Goal: Task Accomplishment & Management: Manage account settings

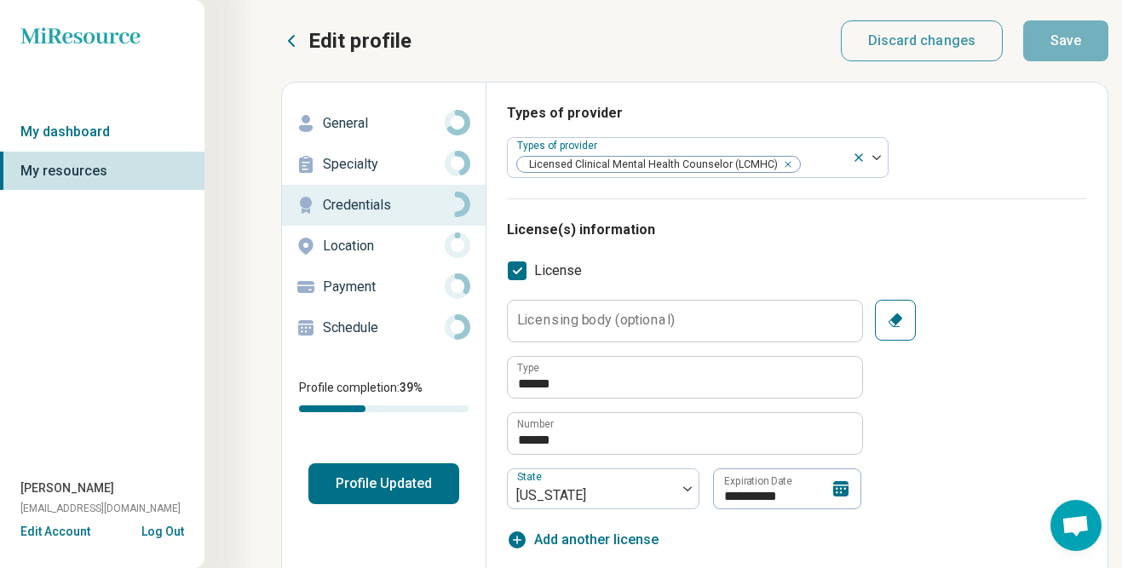
click at [64, 532] on button "Edit Account" at bounding box center [55, 532] width 70 height 18
type textarea "*"
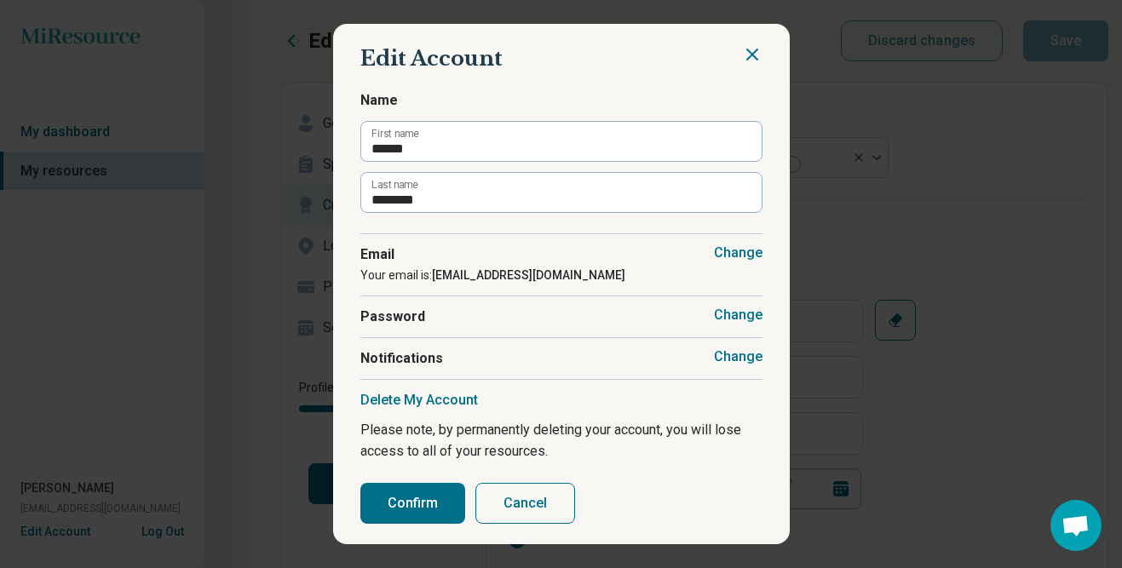
click at [417, 401] on button "Delete My Account" at bounding box center [419, 400] width 118 height 17
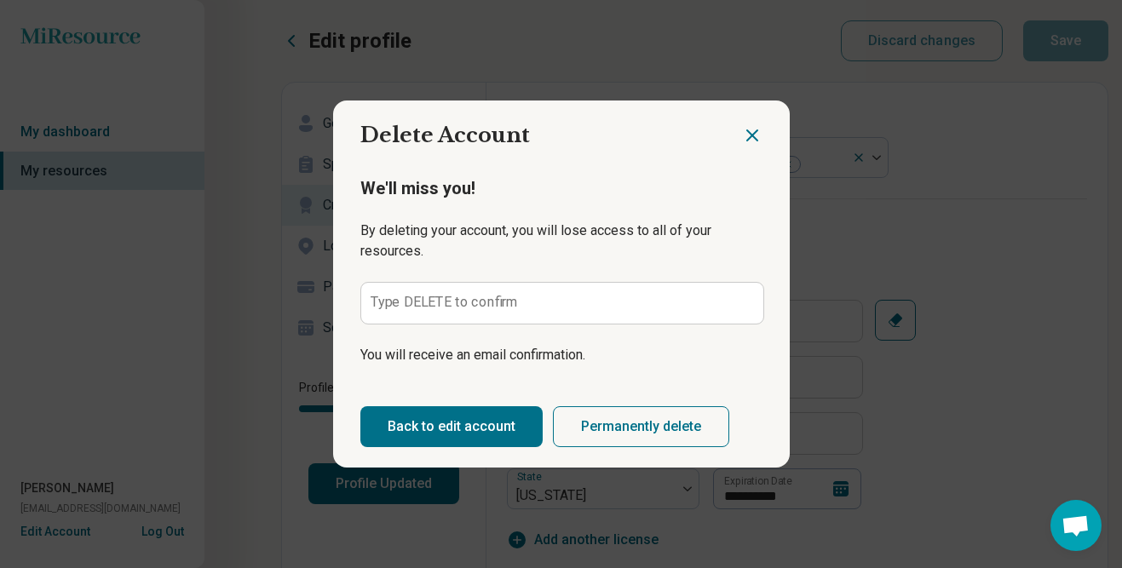
click at [467, 301] on label "Type DELETE to confirm" at bounding box center [444, 303] width 148 height 14
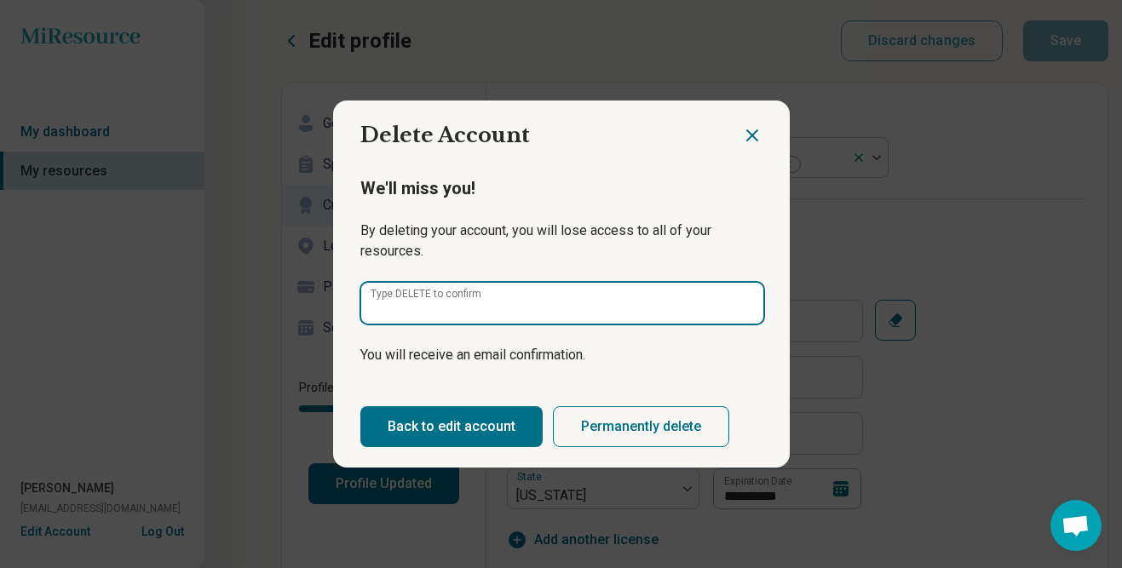
click at [467, 301] on input "Type DELETE to confirm" at bounding box center [562, 303] width 402 height 41
type input "******"
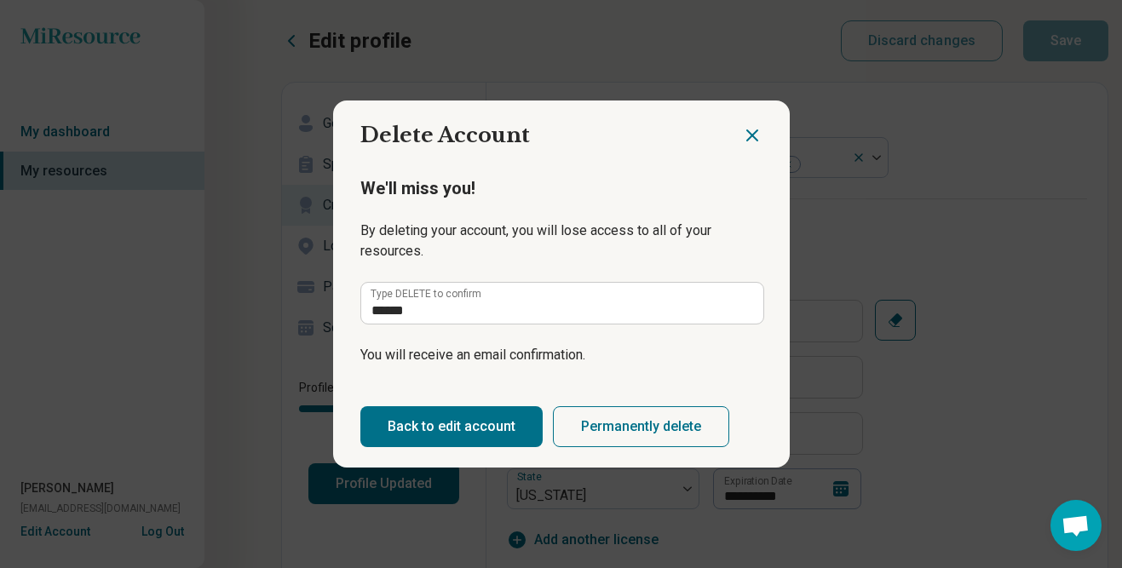
click at [655, 422] on button "Permanently delete" at bounding box center [641, 426] width 176 height 41
